Goal: Register for event/course

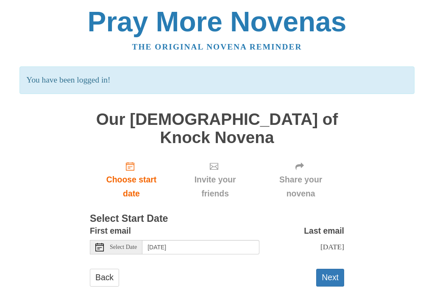
click at [131, 173] on span "Choose start date" at bounding box center [131, 187] width 66 height 28
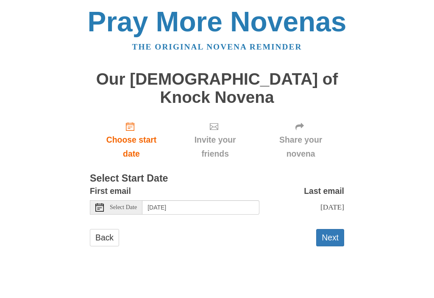
click at [134, 205] on span "Select Date" at bounding box center [123, 208] width 27 height 6
click at [335, 229] on button "Next" at bounding box center [330, 237] width 28 height 17
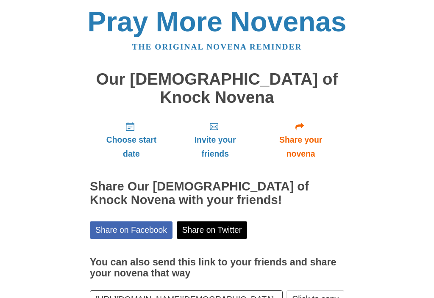
click at [219, 133] on span "Invite your friends" at bounding box center [214, 147] width 67 height 28
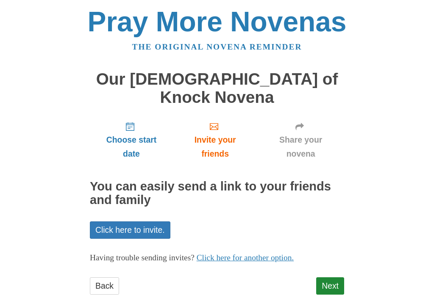
click at [222, 133] on span "Invite your friends" at bounding box center [214, 147] width 67 height 28
